Goal: Information Seeking & Learning: Learn about a topic

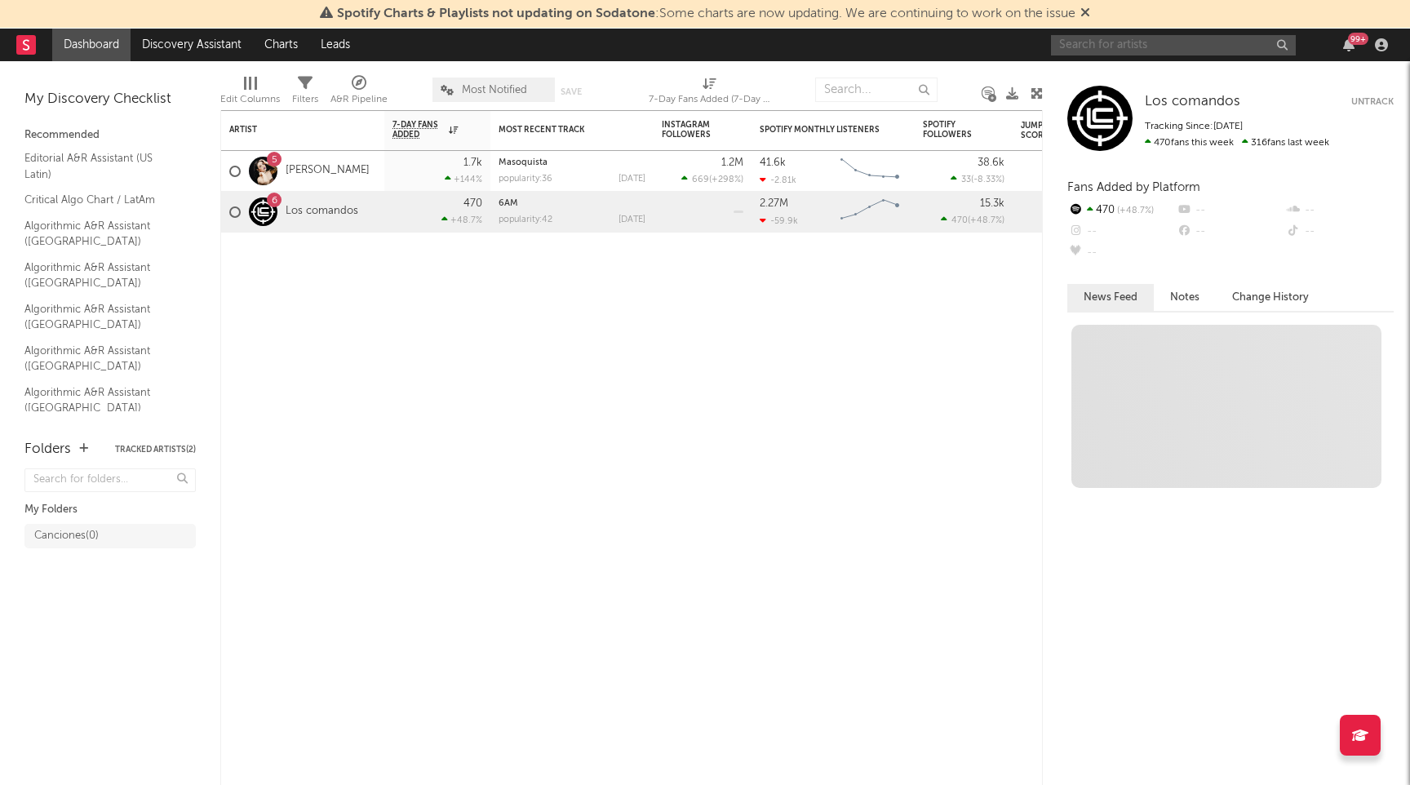
click at [1106, 39] on input "text" at bounding box center [1173, 45] width 245 height 20
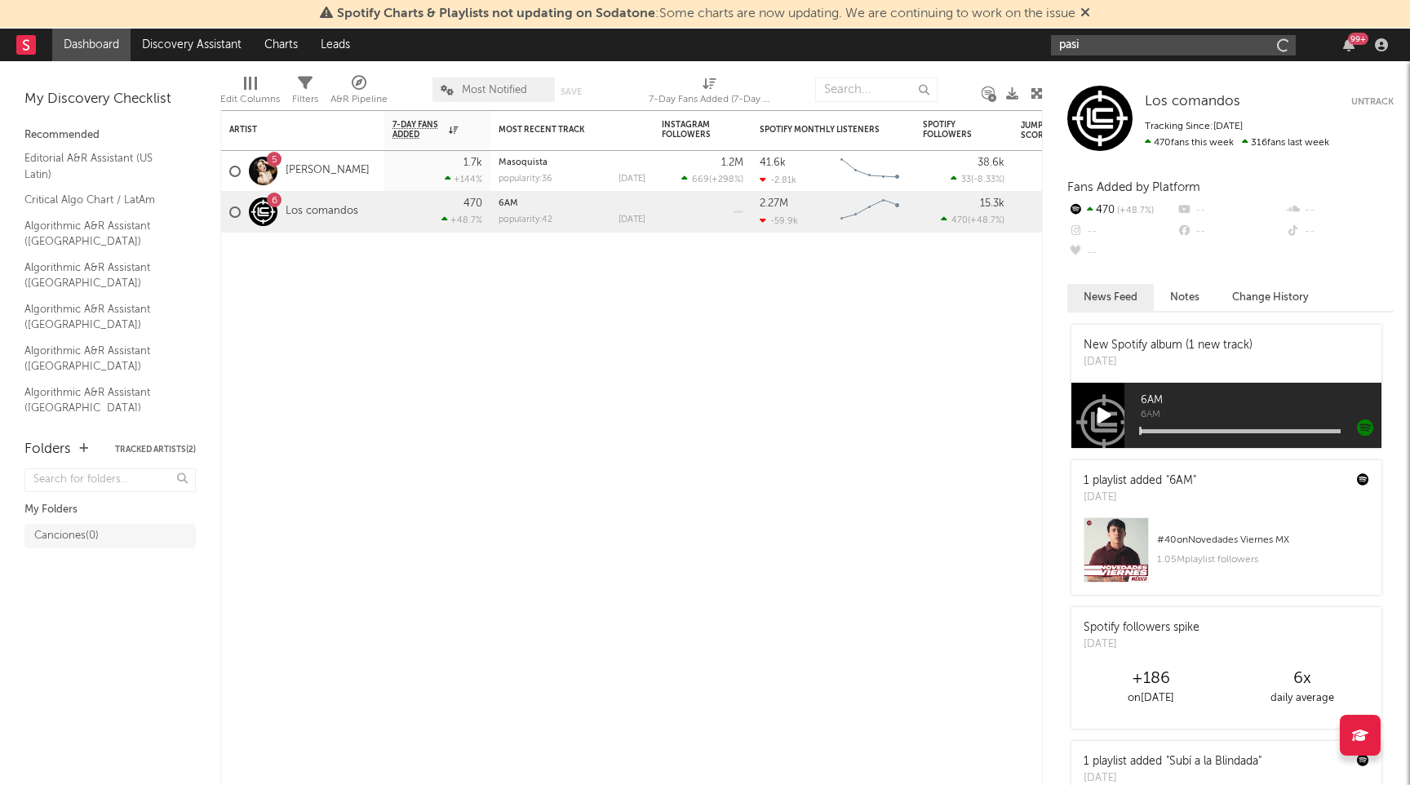
type input "pasio"
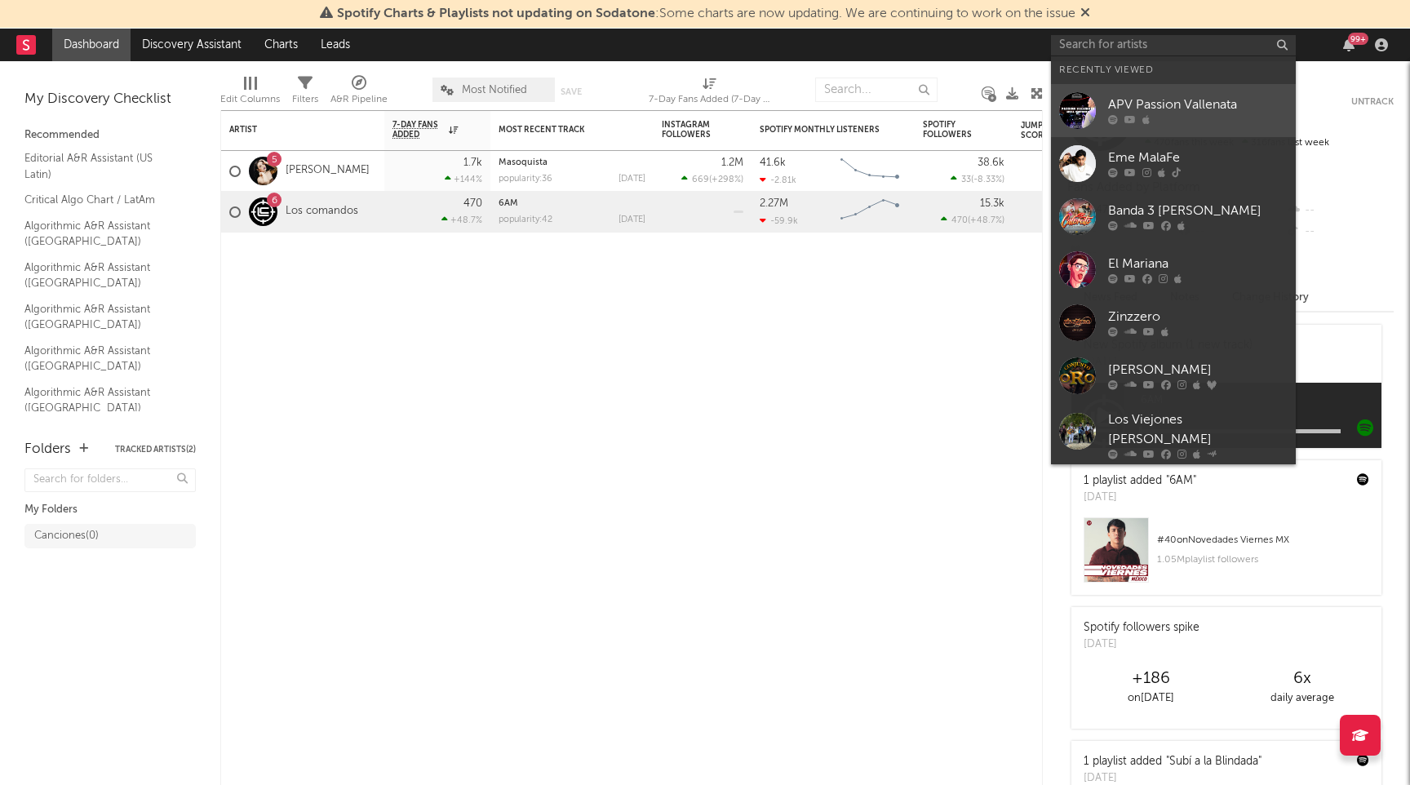
click at [1079, 100] on div at bounding box center [1077, 110] width 37 height 37
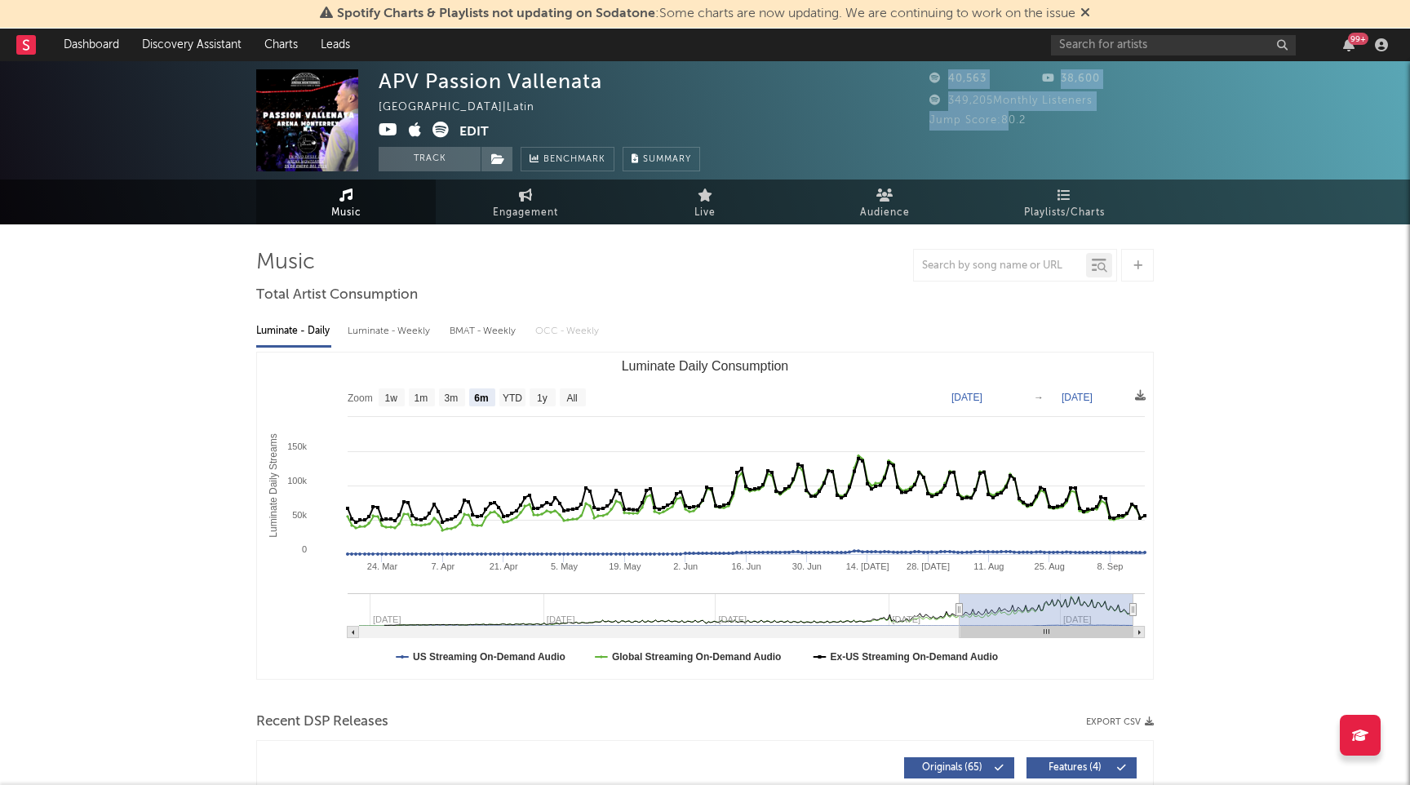
drag, startPoint x: 921, startPoint y: 120, endPoint x: 1013, endPoint y: 130, distance: 92.7
click at [1013, 130] on div "APV Passion Vallenata [GEOGRAPHIC_DATA] | Latin Edit Track Benchmark Summary 40…" at bounding box center [705, 120] width 1410 height 118
click at [1013, 130] on div "Jump Score: 80.2" at bounding box center [1041, 121] width 224 height 20
drag, startPoint x: 1030, startPoint y: 118, endPoint x: 1007, endPoint y: 125, distance: 24.0
click at [1007, 125] on div "Jump Score: 80.2" at bounding box center [1041, 121] width 224 height 20
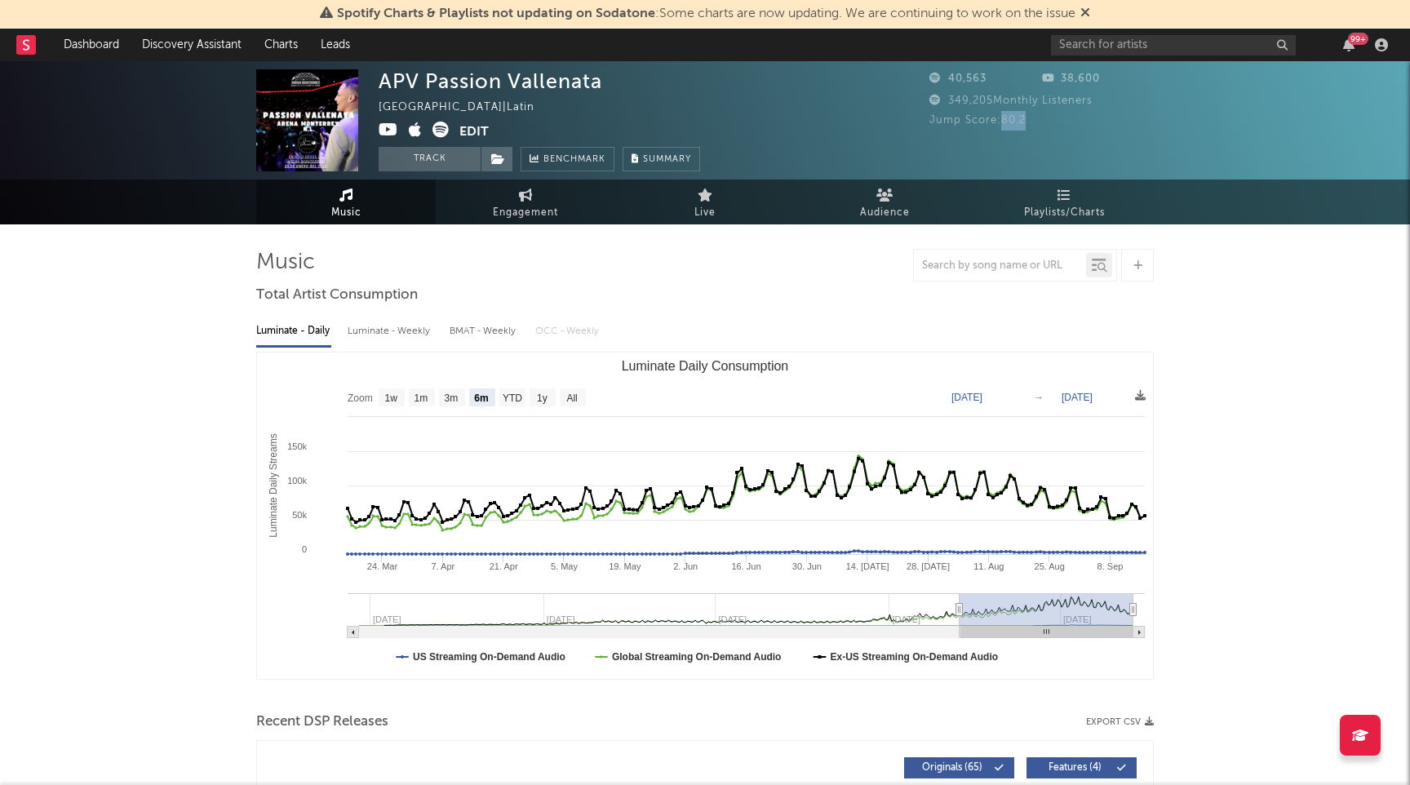
click at [1007, 125] on span "Jump Score: 80.2" at bounding box center [977, 120] width 96 height 11
drag, startPoint x: 1007, startPoint y: 125, endPoint x: 1018, endPoint y: 125, distance: 11.4
click at [1018, 125] on span "Jump Score: 80.2" at bounding box center [977, 120] width 96 height 11
click at [514, 399] on text "YTD" at bounding box center [513, 397] width 20 height 11
select select "YTD"
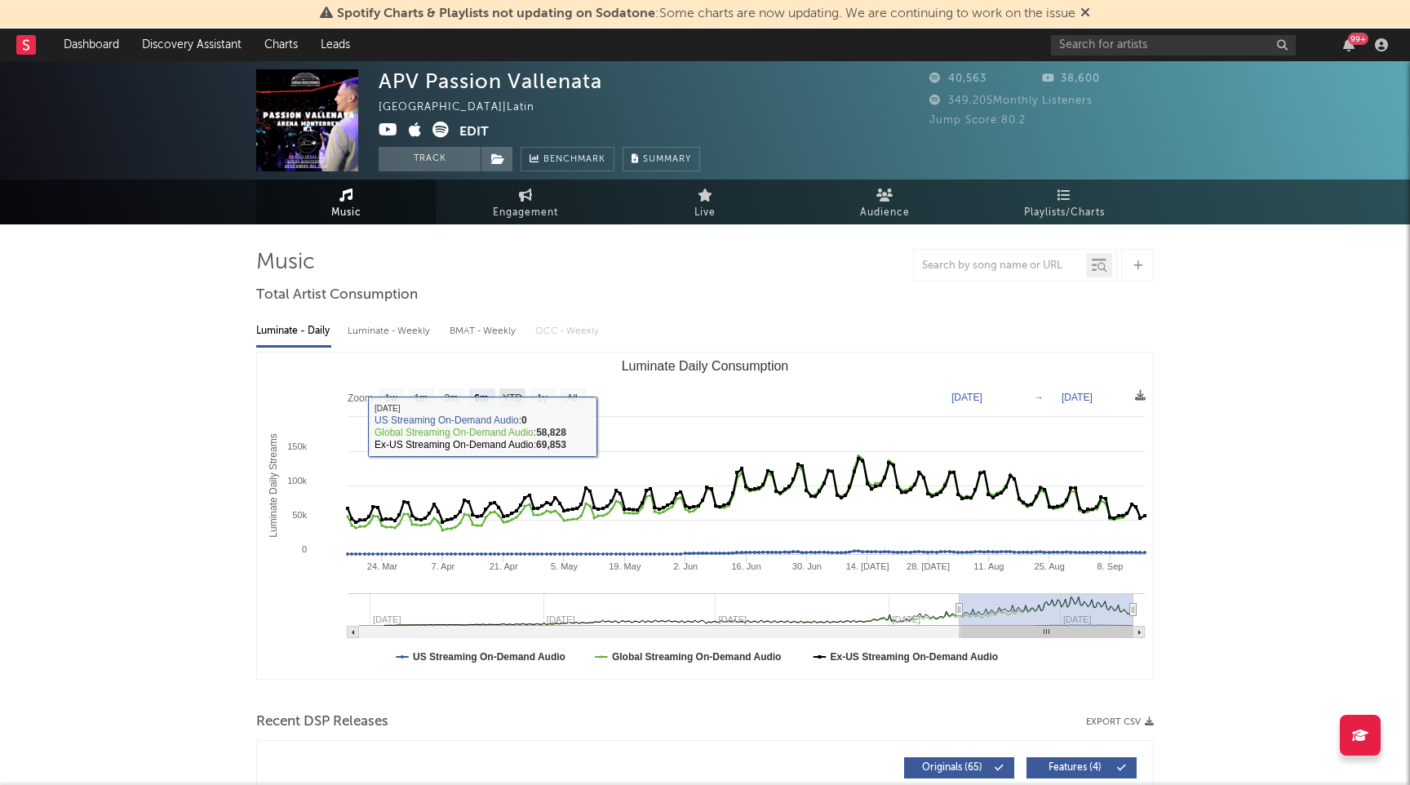
type input "[DATE]"
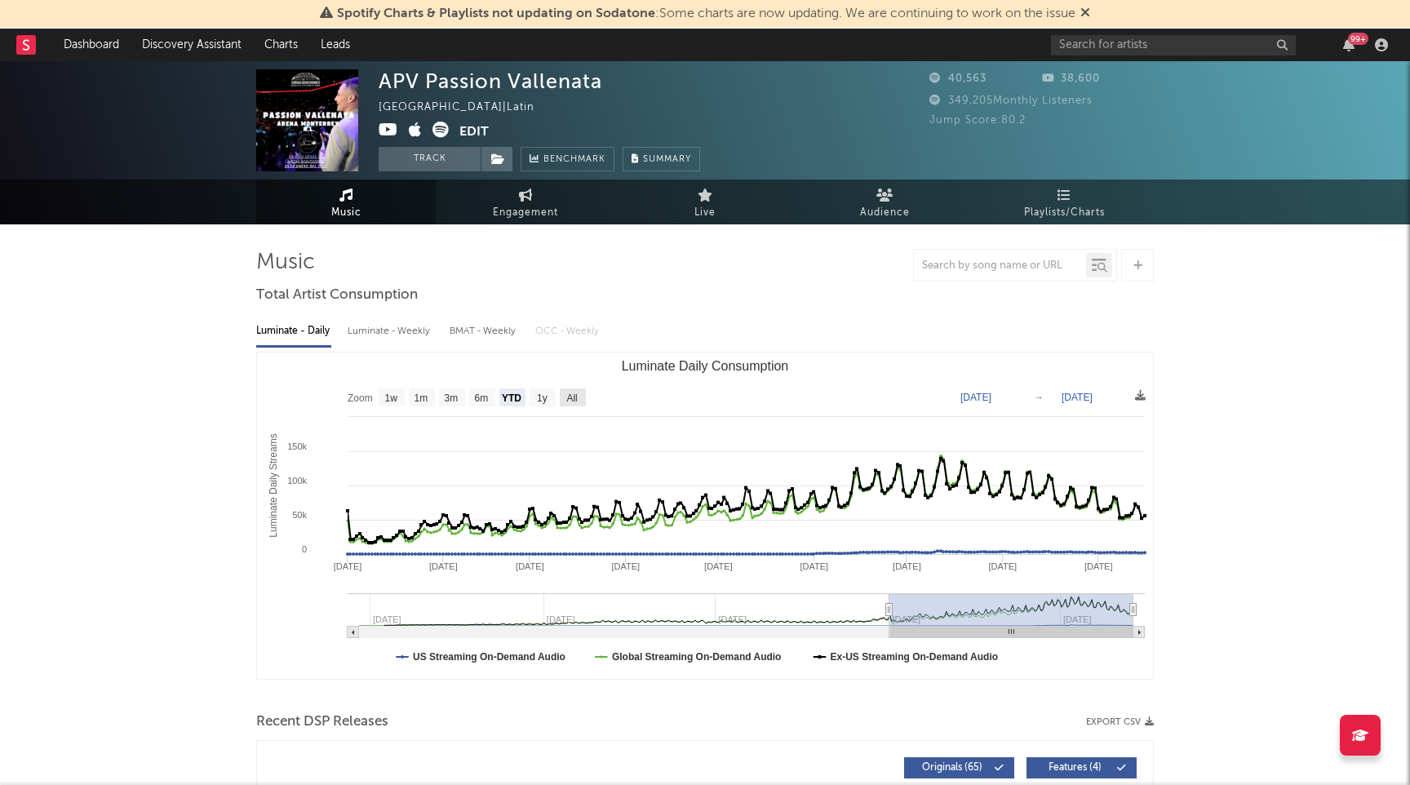
click at [562, 397] on rect "Luminate Daily Consumption" at bounding box center [573, 397] width 26 height 18
select select "All"
type input "[DATE]"
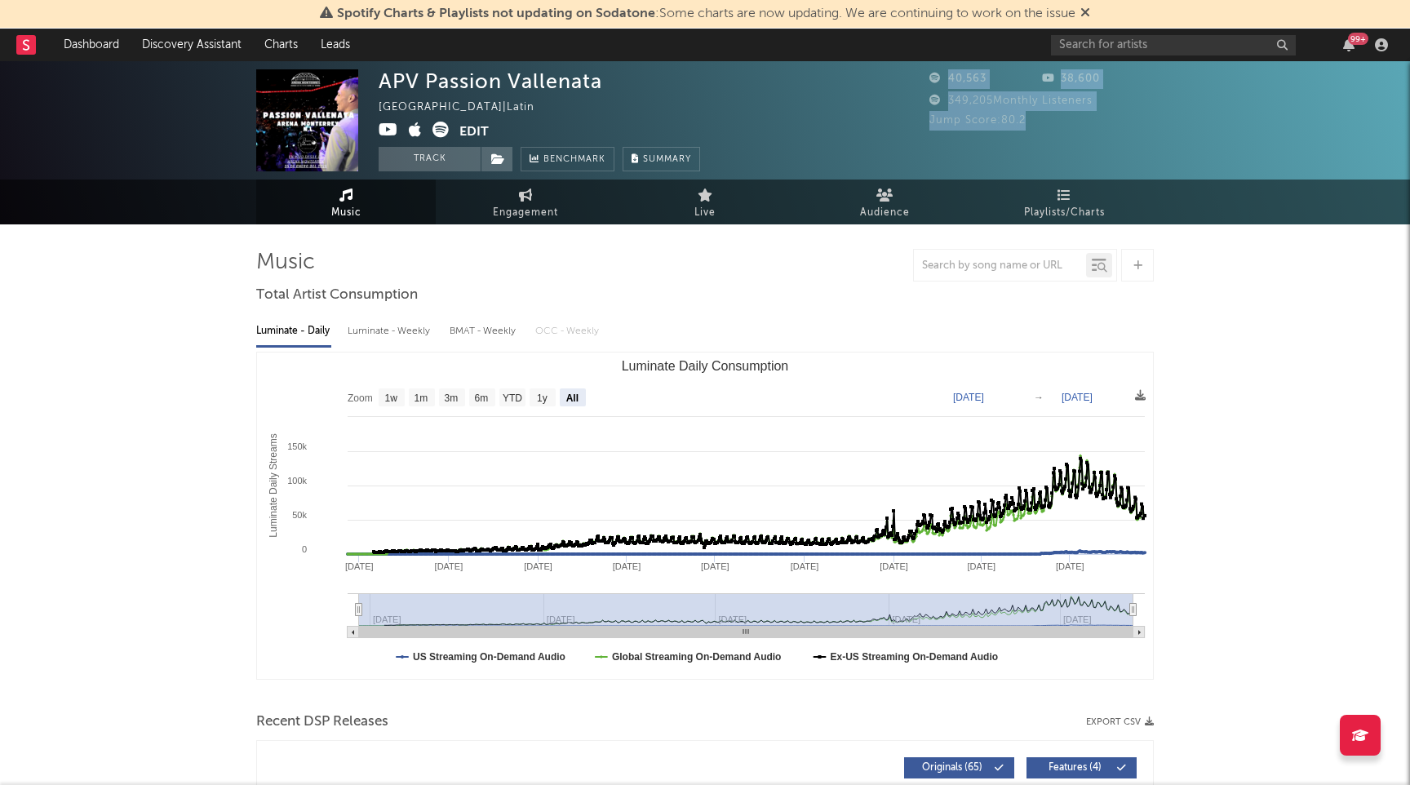
drag, startPoint x: 929, startPoint y: 121, endPoint x: 1035, endPoint y: 122, distance: 106.1
click at [1035, 122] on div "APV Passion Vallenata [GEOGRAPHIC_DATA] | Latin Edit Track Benchmark Summary 40…" at bounding box center [705, 120] width 1410 height 118
click at [1035, 122] on div "Jump Score: 80.2" at bounding box center [1041, 121] width 224 height 20
drag, startPoint x: 1031, startPoint y: 122, endPoint x: 933, endPoint y: 86, distance: 104.6
click at [933, 86] on div "40,563 38,600 349,205 Monthly Listeners Jump Score: 80.2" at bounding box center [1041, 99] width 224 height 61
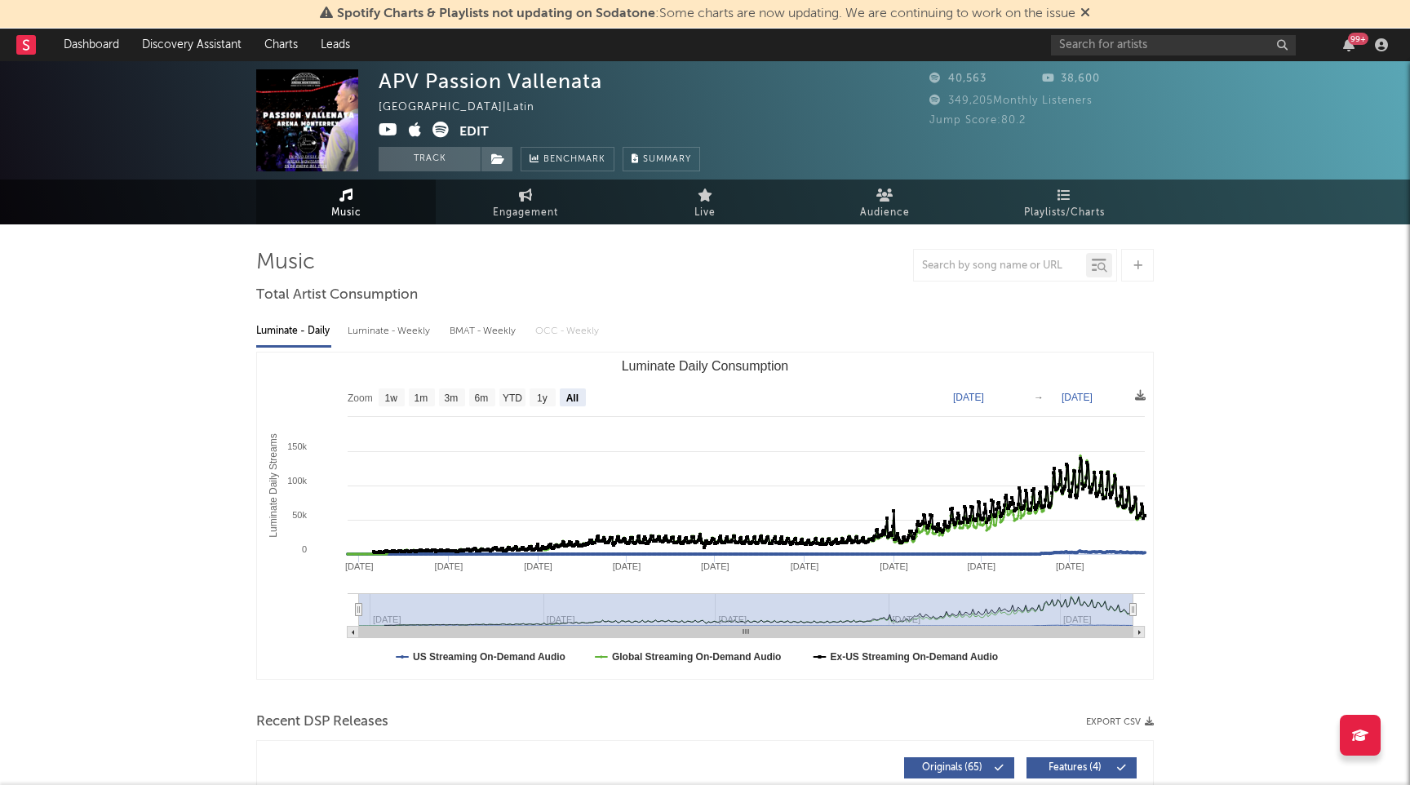
click at [859, 154] on div "APV Passion Vallenata [GEOGRAPHIC_DATA] | Latin Edit Track Benchmark Summary" at bounding box center [644, 120] width 530 height 102
click at [1089, 46] on input "text" at bounding box center [1173, 45] width 245 height 20
type input "bohe,op"
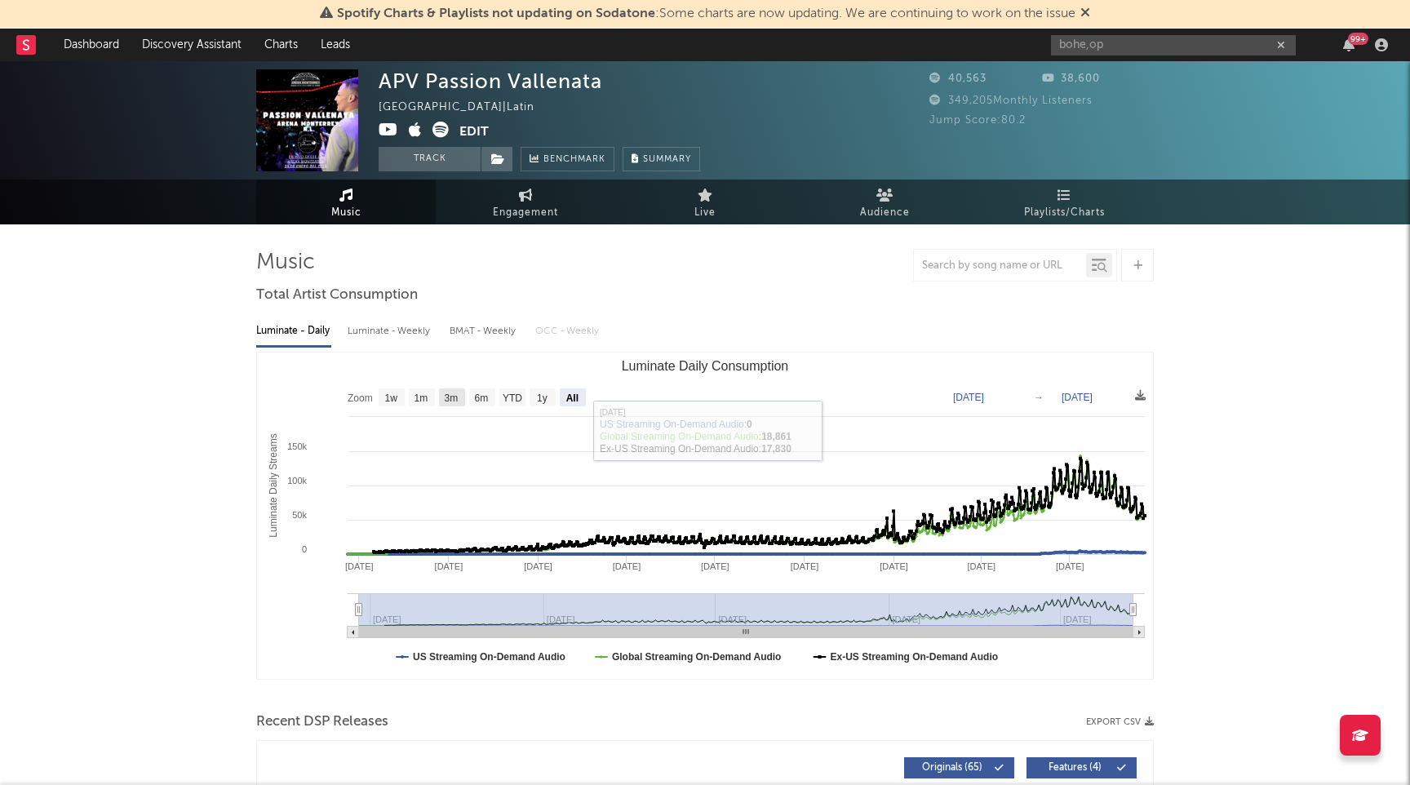
click at [462, 400] on rect "Luminate Daily Consumption" at bounding box center [452, 397] width 26 height 18
select select "3m"
type input "[DATE]"
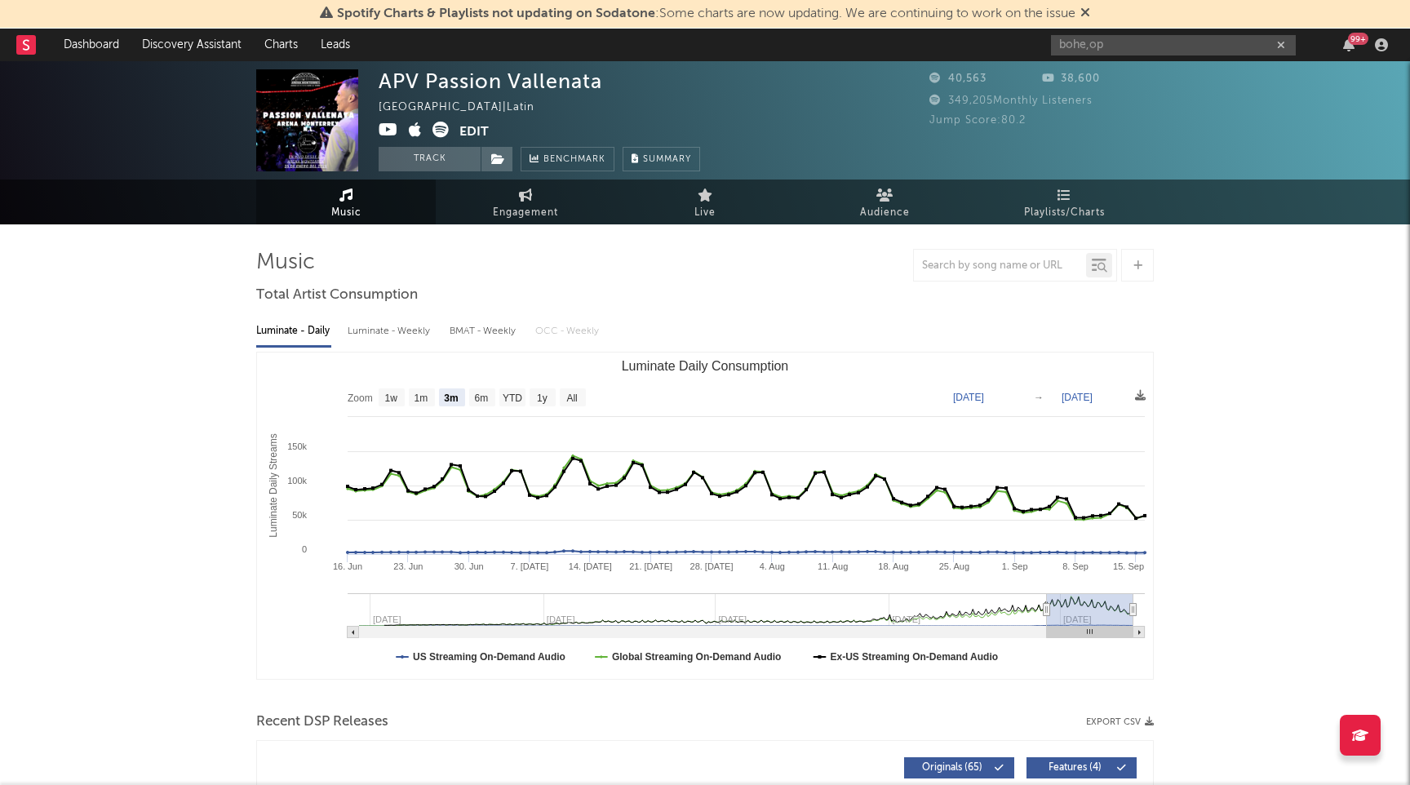
drag, startPoint x: 1121, startPoint y: 631, endPoint x: 1142, endPoint y: 630, distance: 21.2
click at [1142, 631] on g "Luminate Daily Consumption" at bounding box center [747, 632] width 798 height 11
drag, startPoint x: 1138, startPoint y: 630, endPoint x: 1164, endPoint y: 630, distance: 26.1
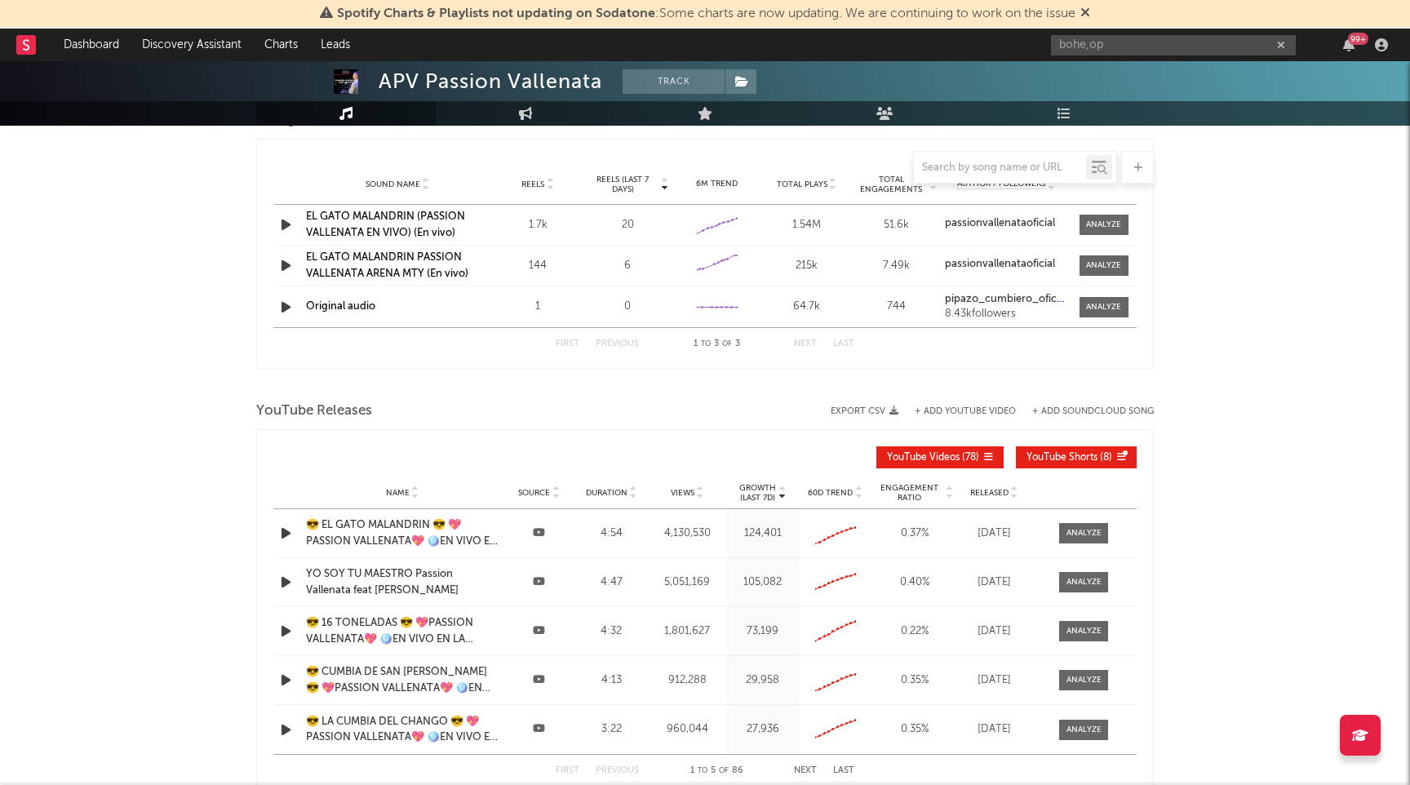
scroll to position [1511, 0]
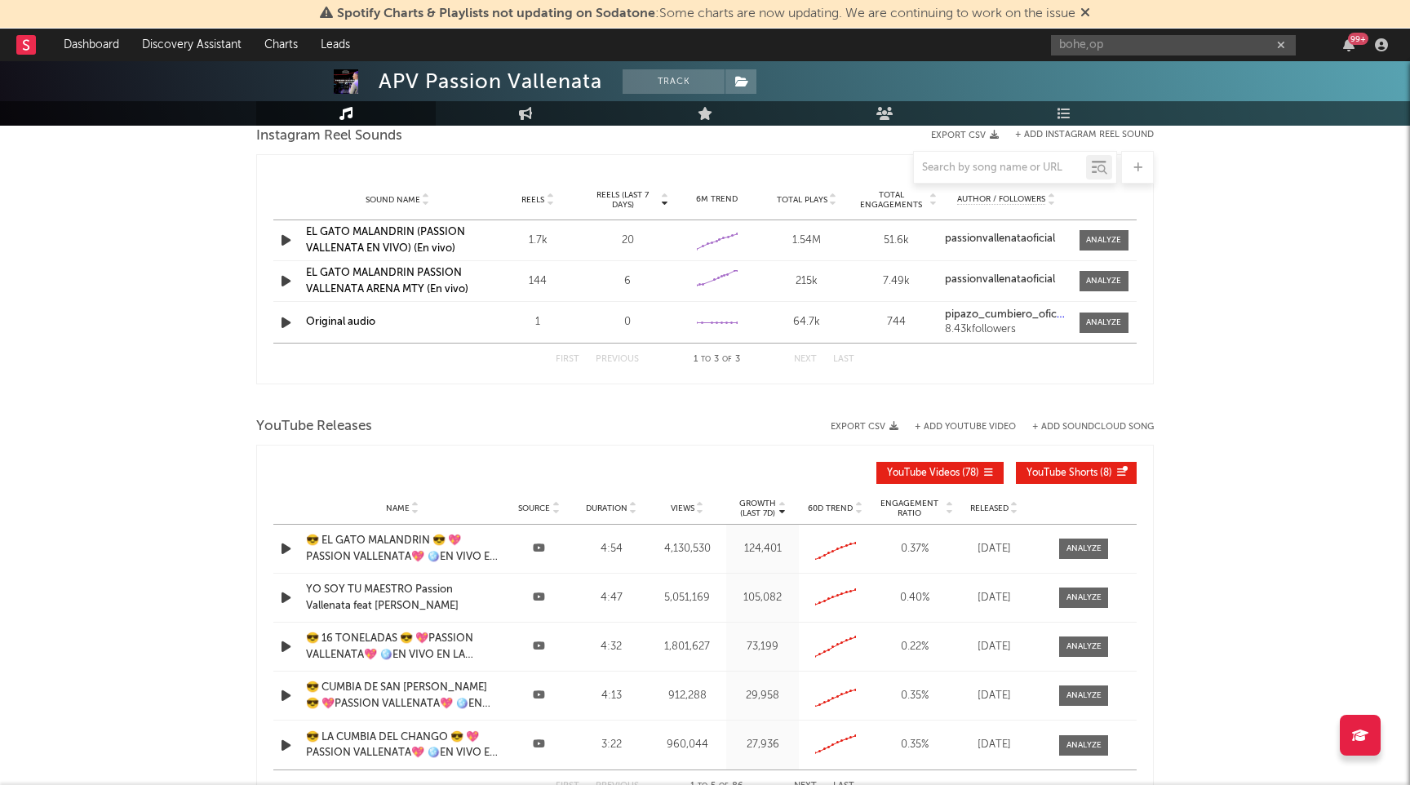
drag, startPoint x: 378, startPoint y: 428, endPoint x: 255, endPoint y: 440, distance: 123.8
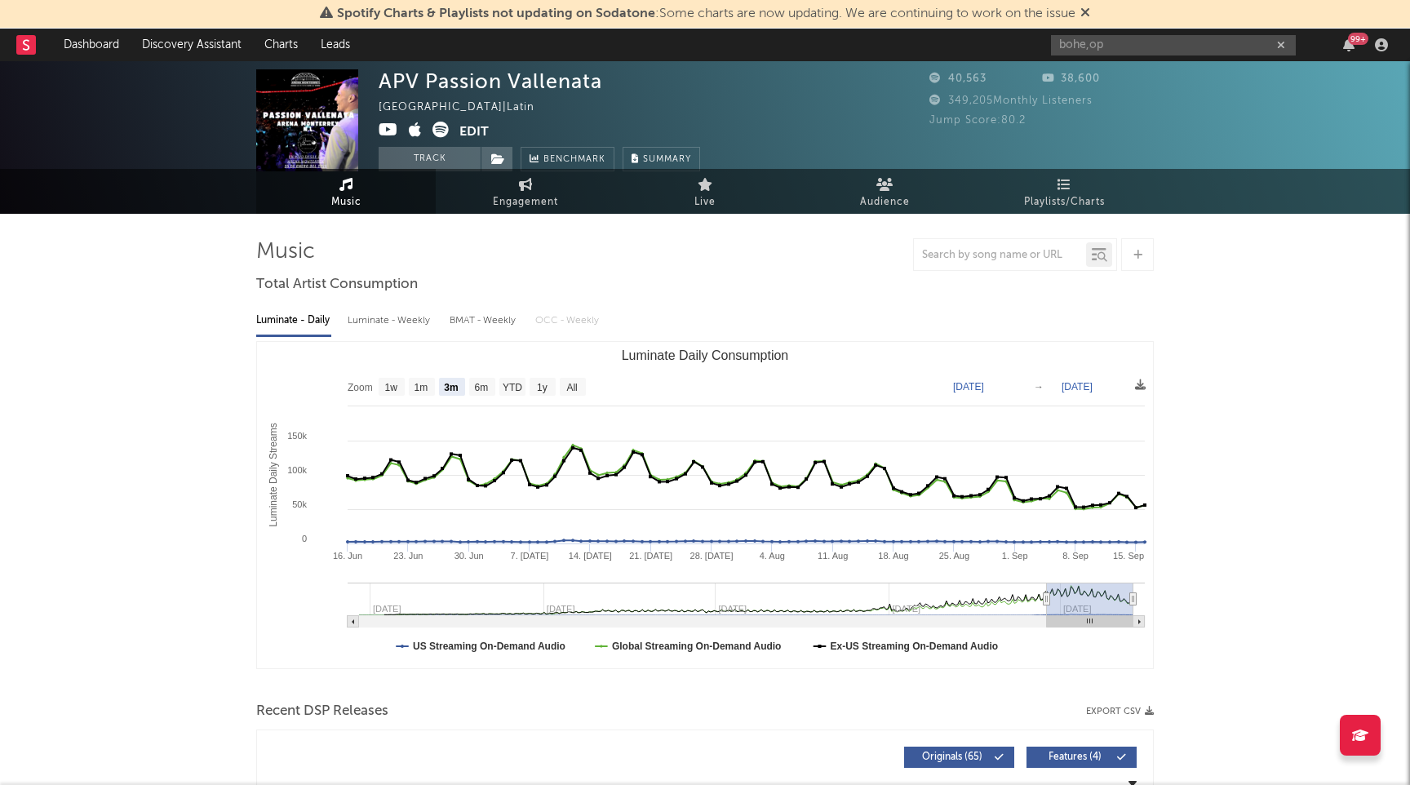
scroll to position [0, 0]
